Goal: Task Accomplishment & Management: Manage account settings

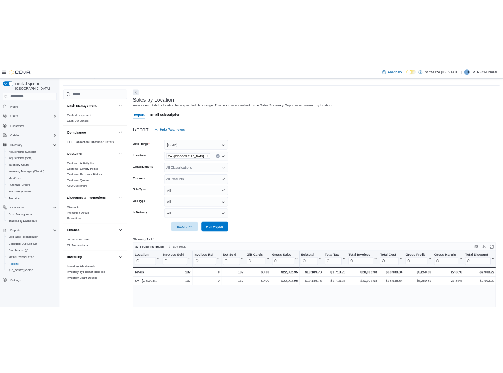
scroll to position [414, 0]
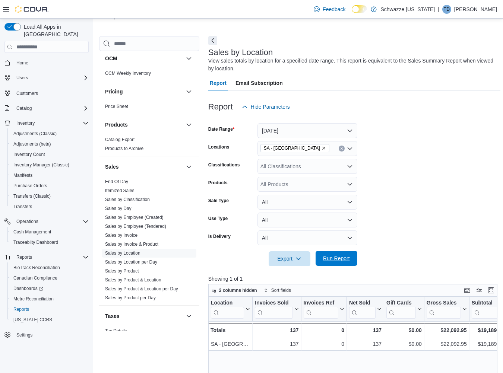
click at [343, 258] on span "Run Report" at bounding box center [336, 258] width 27 height 7
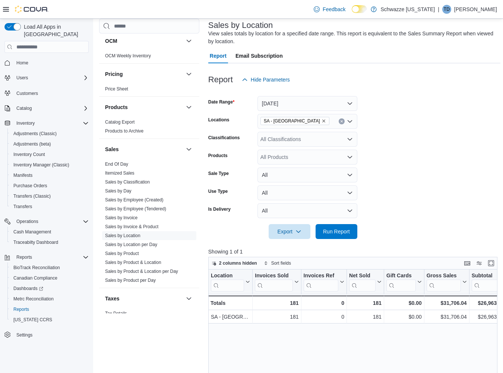
scroll to position [60, 0]
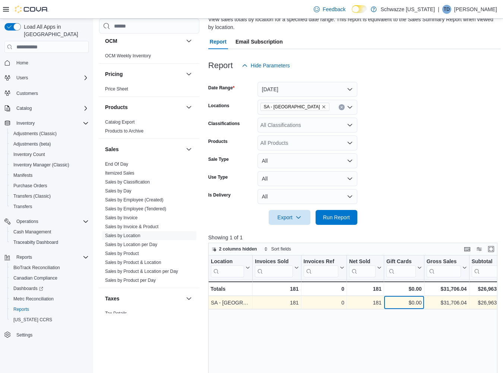
click at [401, 301] on div "$0.00" at bounding box center [403, 302] width 35 height 9
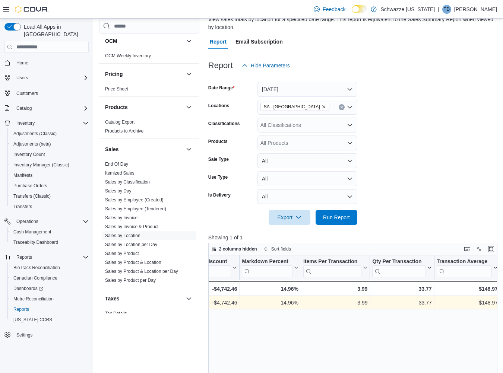
scroll to position [0, 577]
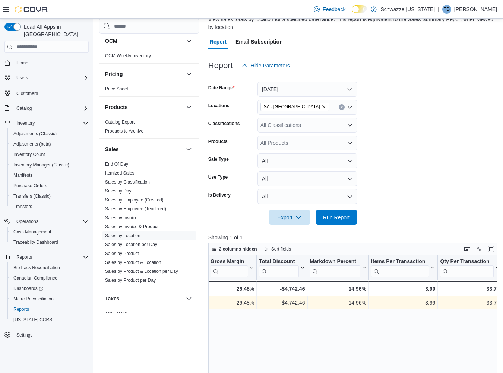
scroll to position [0, 425]
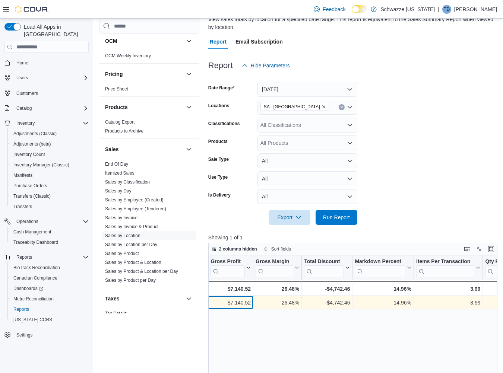
click at [229, 297] on div "$7,140.52 - Gross Profit, column 11, row 1" at bounding box center [230, 302] width 45 height 13
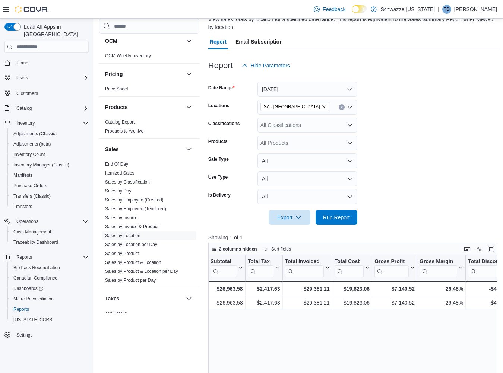
scroll to position [0, 216]
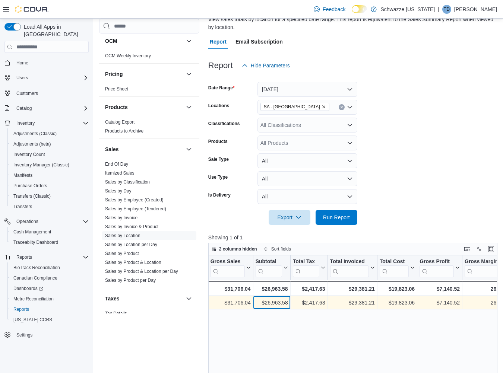
click at [269, 305] on div "$26,963.58" at bounding box center [271, 302] width 32 height 9
click at [349, 303] on div "$29,381.21" at bounding box center [352, 302] width 45 height 9
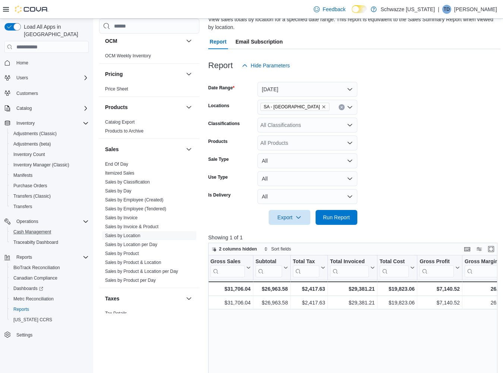
click at [43, 227] on button "Cash Management" at bounding box center [49, 232] width 84 height 10
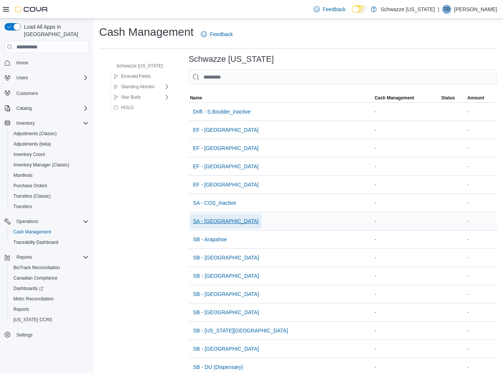
click at [217, 222] on span "SA - [GEOGRAPHIC_DATA]" at bounding box center [226, 220] width 66 height 7
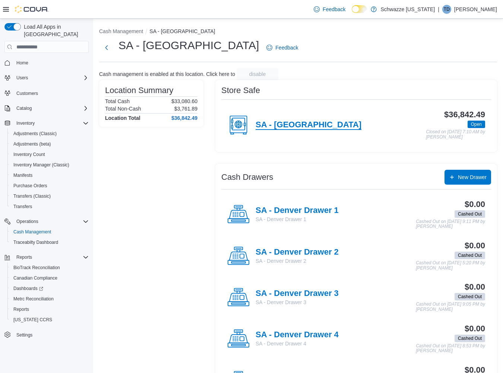
click at [293, 122] on h4 "SA - [GEOGRAPHIC_DATA]" at bounding box center [308, 125] width 106 height 10
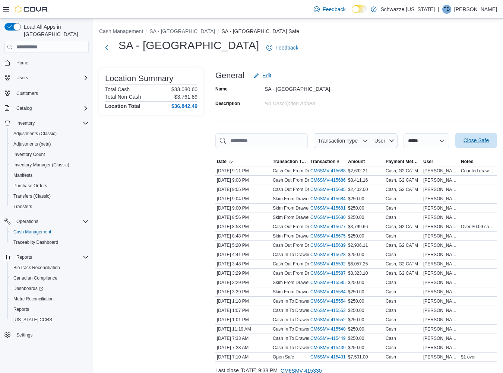
click at [467, 143] on span "Close Safe" at bounding box center [476, 140] width 33 height 15
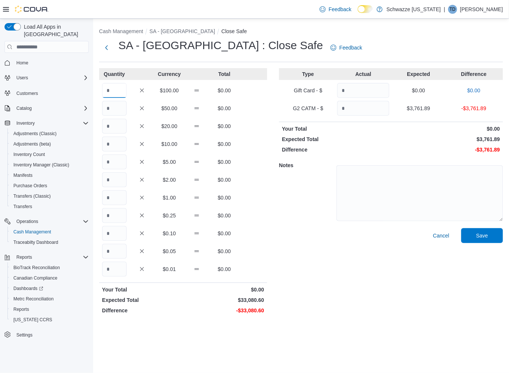
click at [110, 88] on input "Quantity" at bounding box center [114, 90] width 25 height 15
type input "***"
click at [118, 148] on input "Quantity" at bounding box center [114, 144] width 25 height 15
type input "*"
click at [114, 235] on input "Quantity" at bounding box center [114, 233] width 25 height 15
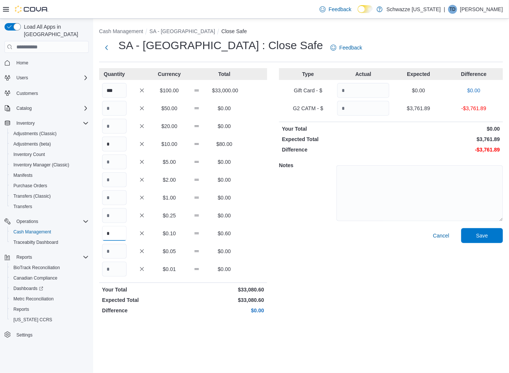
type input "*"
click at [356, 103] on input "Quantity" at bounding box center [363, 108] width 52 height 15
type input "*******"
click at [319, 190] on div "Notes" at bounding box center [391, 192] width 224 height 72
click at [470, 240] on span "Save" at bounding box center [481, 235] width 33 height 15
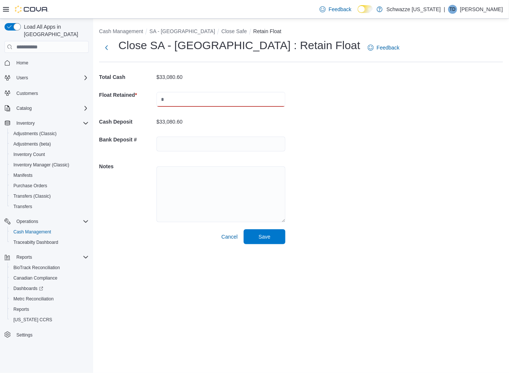
click at [228, 97] on input "text" at bounding box center [220, 99] width 129 height 15
type input "****"
click at [199, 141] on input "text" at bounding box center [220, 144] width 129 height 15
drag, startPoint x: 191, startPoint y: 93, endPoint x: 123, endPoint y: 93, distance: 68.1
click at [123, 93] on div "Float Retained * ****" at bounding box center [192, 99] width 186 height 27
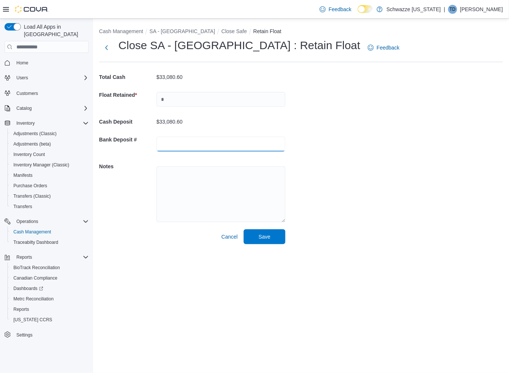
click at [190, 144] on input "text" at bounding box center [220, 144] width 129 height 15
type input "****"
click at [204, 93] on input "text" at bounding box center [220, 99] width 129 height 15
type input "****"
click at [264, 239] on span "Save" at bounding box center [264, 236] width 12 height 7
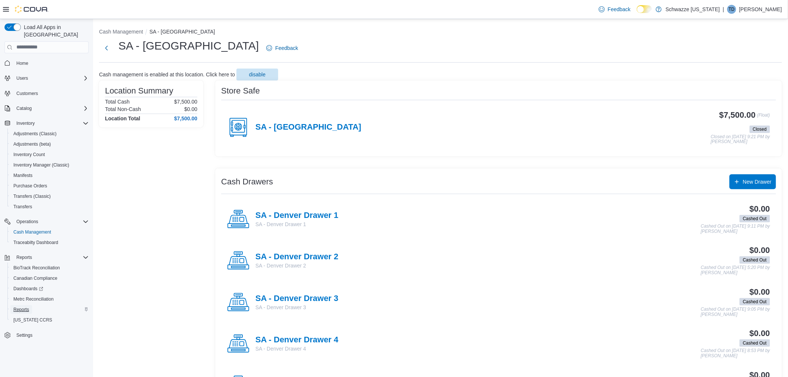
click at [28, 306] on span "Reports" at bounding box center [21, 309] width 16 height 6
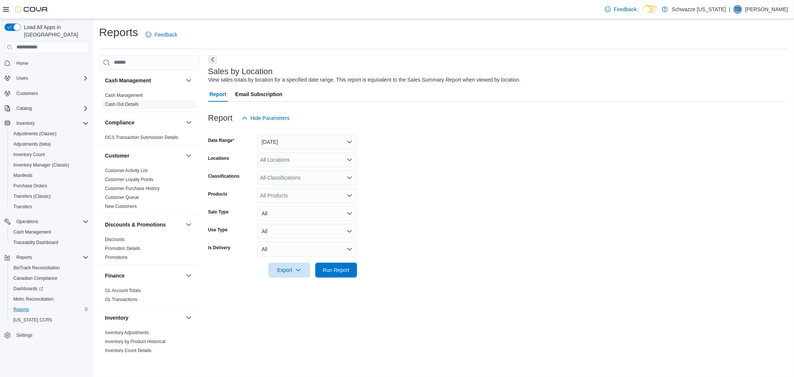
click at [136, 106] on link "Cash Out Details" at bounding box center [122, 104] width 34 height 5
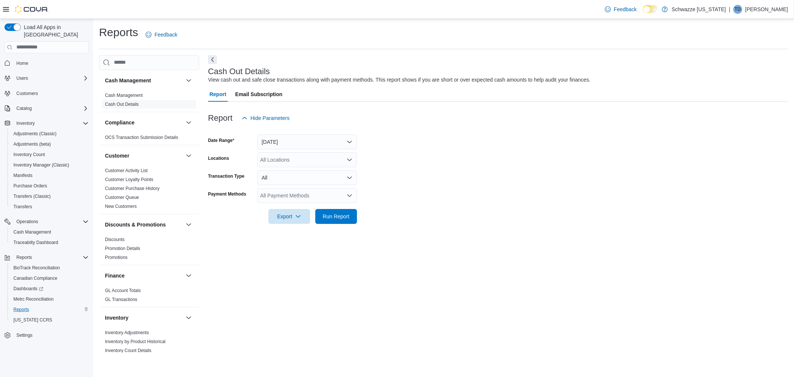
click at [303, 159] on div "All Locations" at bounding box center [307, 159] width 100 height 15
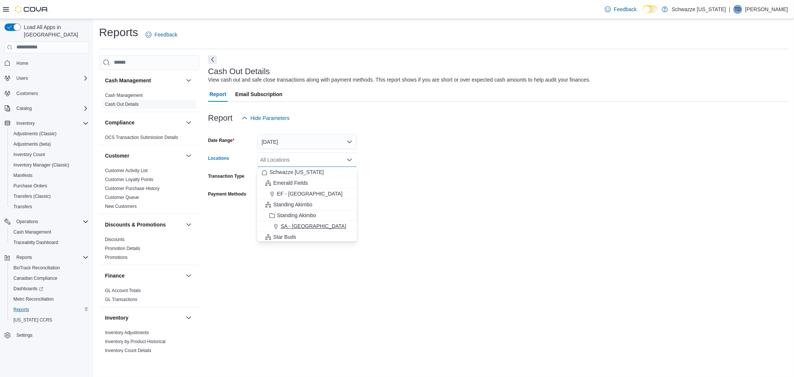
click at [297, 226] on span "SA - [GEOGRAPHIC_DATA]" at bounding box center [314, 225] width 66 height 7
click at [394, 209] on div at bounding box center [498, 206] width 580 height 6
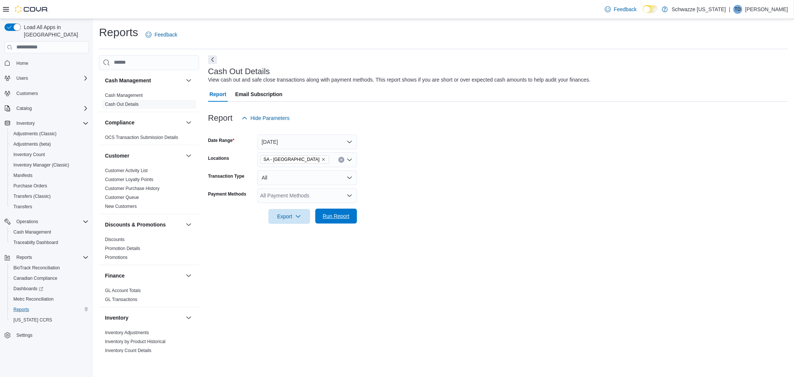
click at [350, 220] on span "Run Report" at bounding box center [336, 216] width 33 height 15
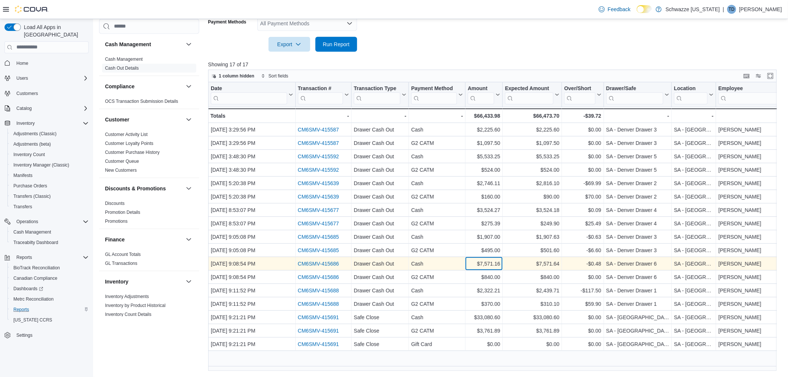
click at [475, 263] on div "$7,571.16" at bounding box center [484, 263] width 32 height 9
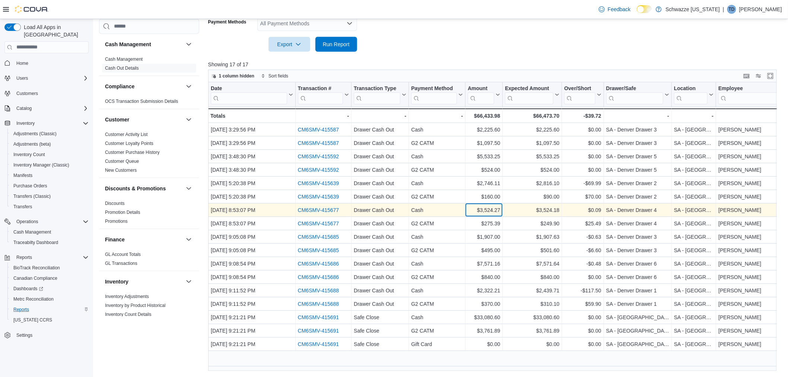
drag, startPoint x: 497, startPoint y: 207, endPoint x: 501, endPoint y: 209, distance: 4.2
click at [497, 207] on div "$3,524.27" at bounding box center [484, 210] width 32 height 9
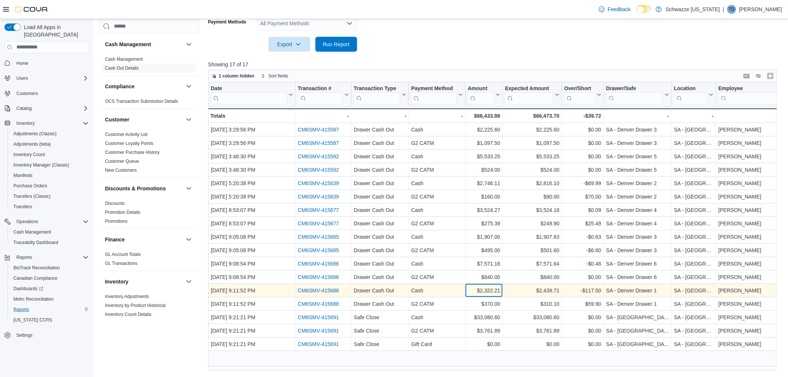
click at [477, 292] on div "$2,322.21" at bounding box center [484, 290] width 32 height 9
